Goal: Information Seeking & Learning: Learn about a topic

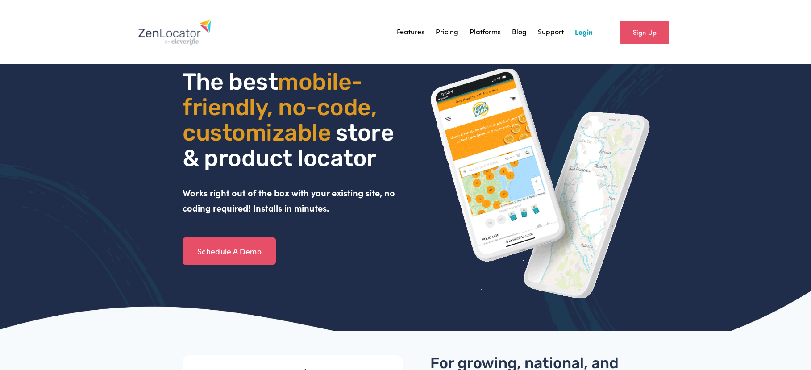
scroll to position [2, 0]
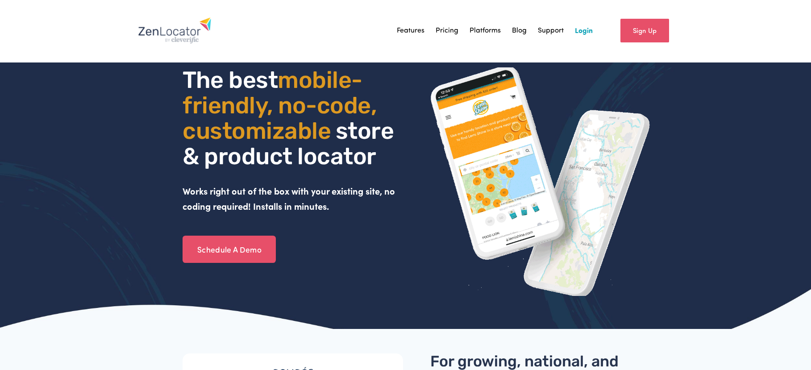
click at [449, 28] on link "Pricing" at bounding box center [446, 30] width 23 height 13
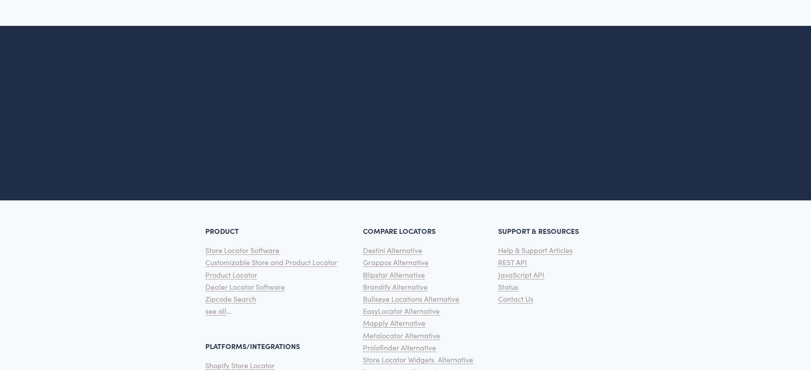
scroll to position [2222, 0]
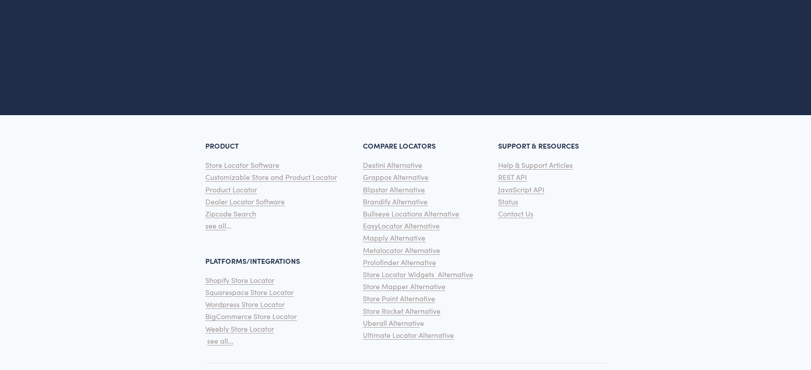
click at [211, 336] on span "see all..." at bounding box center [220, 340] width 26 height 9
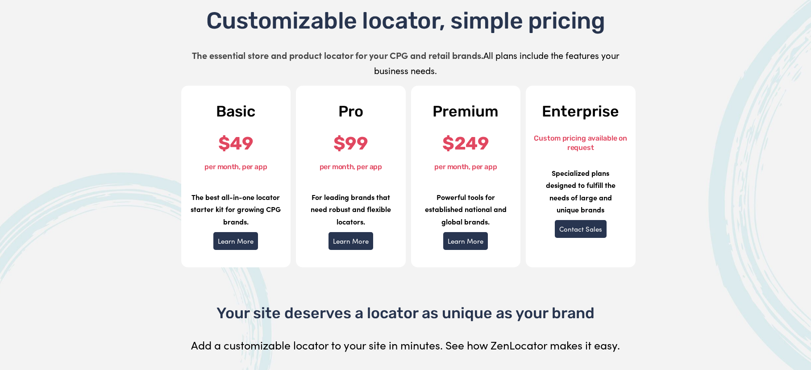
scroll to position [420, 0]
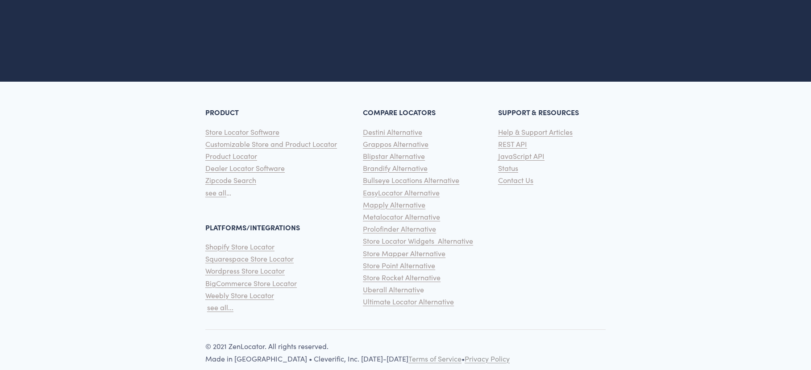
scroll to position [1621, 0]
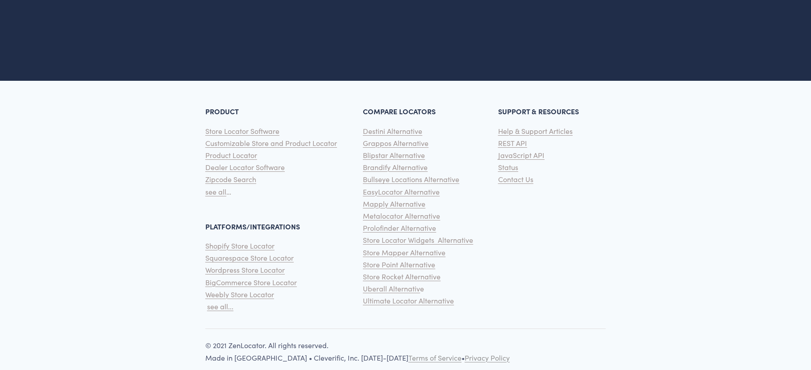
click at [534, 133] on span "Help & Support Articles" at bounding box center [535, 130] width 75 height 9
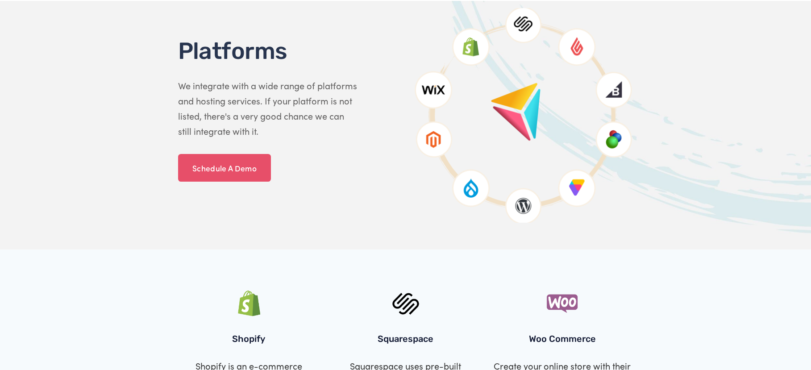
scroll to position [0, 0]
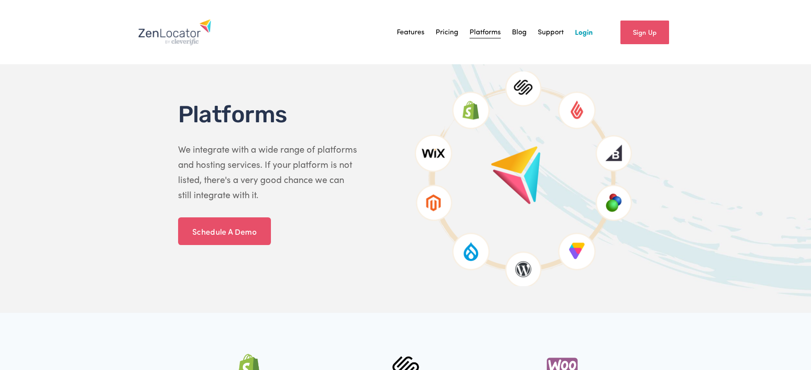
click at [439, 36] on link "Pricing" at bounding box center [446, 31] width 23 height 13
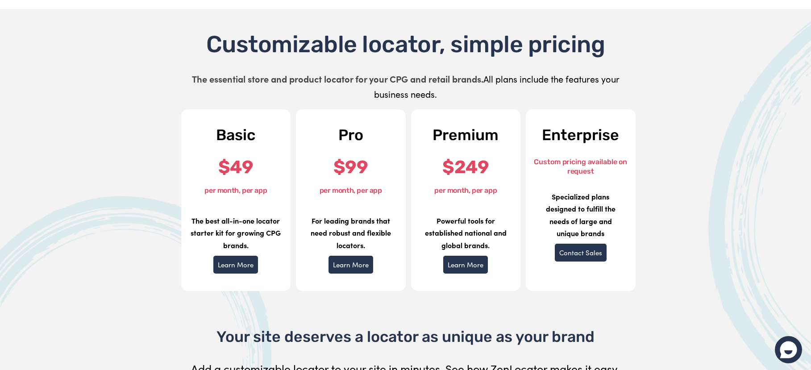
scroll to position [59, 0]
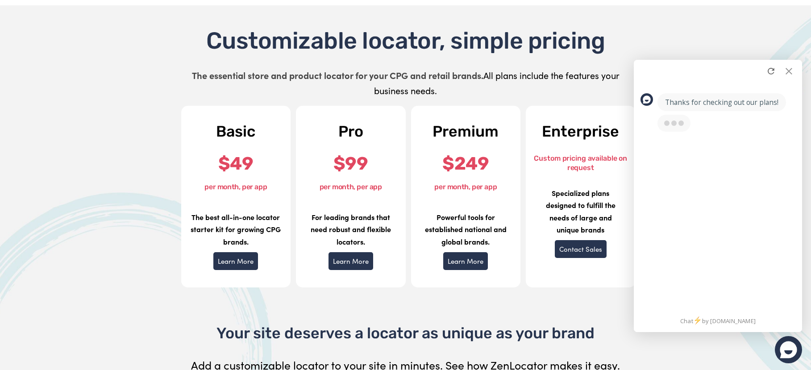
click at [791, 67] on div at bounding box center [788, 70] width 13 height 13
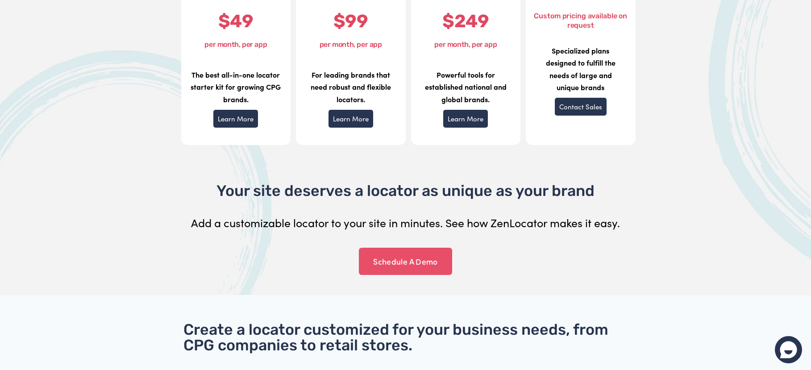
scroll to position [0, 0]
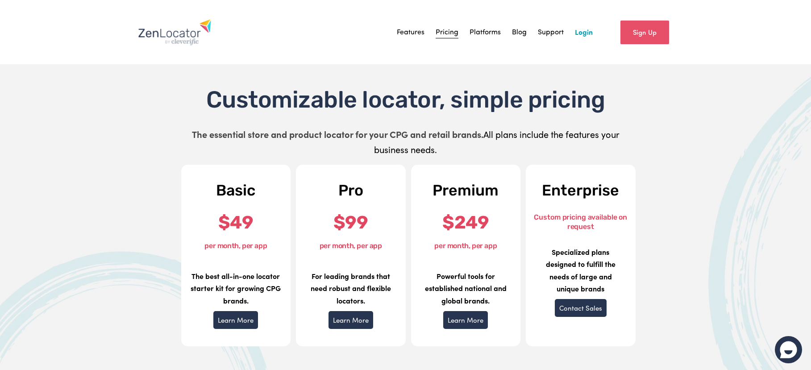
click at [687, 90] on div "Customizable locator, simple pricing The essential store and product locator fo…" at bounding box center [405, 271] width 584 height 452
